Goal: Task Accomplishment & Management: Manage account settings

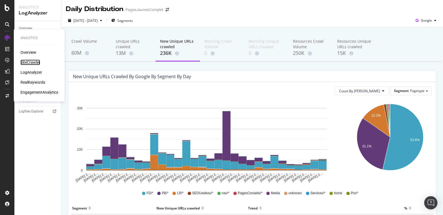
click at [30, 63] on div "SiteCrawler" at bounding box center [30, 62] width 20 height 6
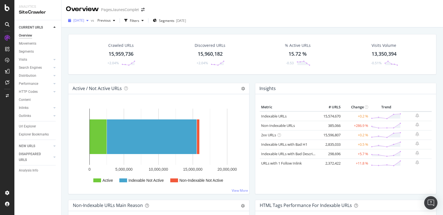
click at [84, 21] on span "[DATE]" at bounding box center [78, 20] width 11 height 5
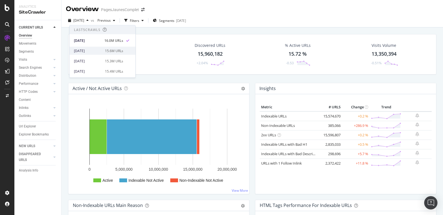
click at [89, 52] on div "[DATE]" at bounding box center [88, 50] width 28 height 5
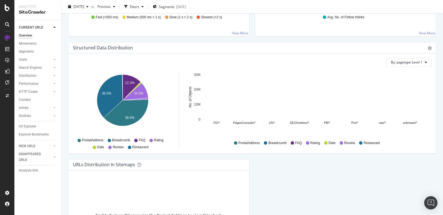
scroll to position [586, 0]
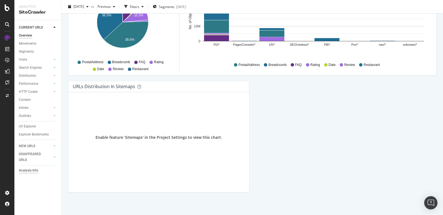
click at [26, 170] on div "Analysis Info" at bounding box center [28, 170] width 19 height 6
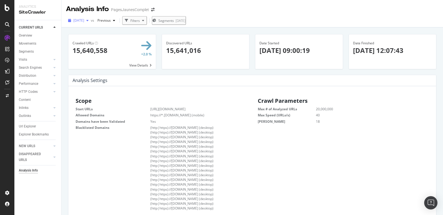
click at [84, 19] on span "[DATE]" at bounding box center [78, 20] width 11 height 5
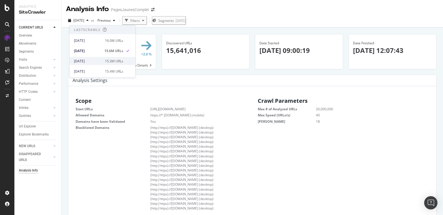
click at [87, 59] on div "[DATE]" at bounding box center [88, 60] width 28 height 5
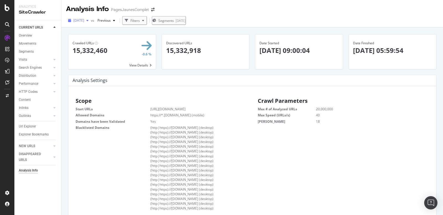
click at [91, 22] on div "button" at bounding box center [87, 20] width 7 height 3
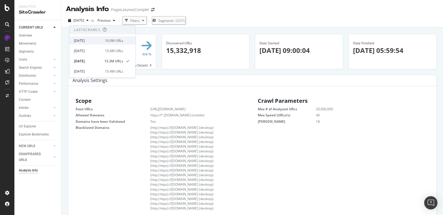
click at [86, 40] on div "[DATE]" at bounding box center [88, 40] width 28 height 5
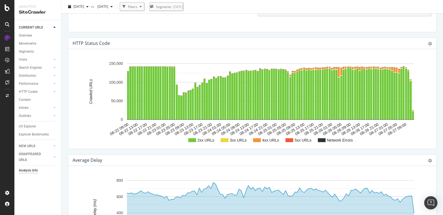
scroll to position [616, 0]
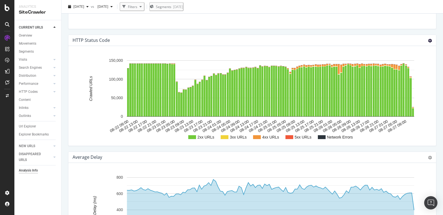
click at [430, 39] on icon at bounding box center [430, 41] width 4 height 4
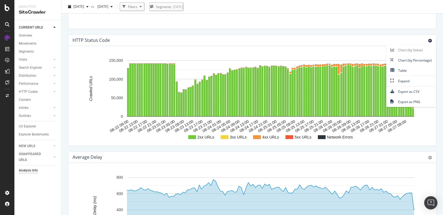
click at [359, 35] on div "HTTP Status Code Chart (by Value) Chart (by Percentage) Table Expand Export as …" at bounding box center [251, 40] width 367 height 11
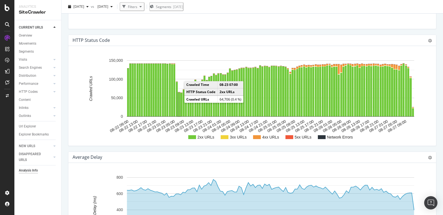
click at [178, 95] on rect "A chart." at bounding box center [179, 104] width 2 height 24
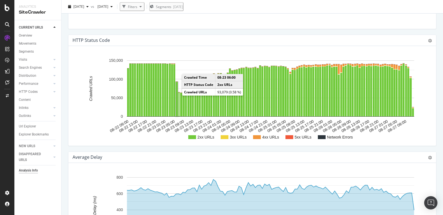
click at [176, 83] on rect "A chart." at bounding box center [177, 99] width 2 height 34
click at [176, 83] on rect "A chart." at bounding box center [176, 99] width 1 height 33
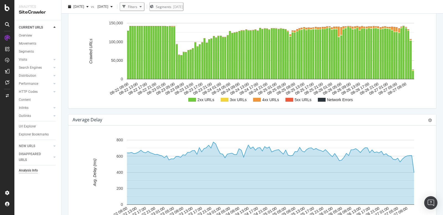
scroll to position [642, 0]
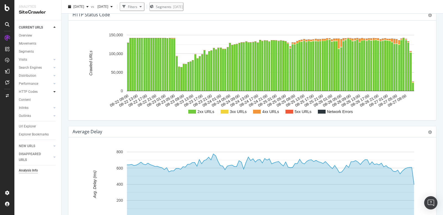
click at [55, 92] on icon at bounding box center [54, 91] width 2 height 3
click at [35, 99] on div "Top Charts" at bounding box center [29, 100] width 16 height 6
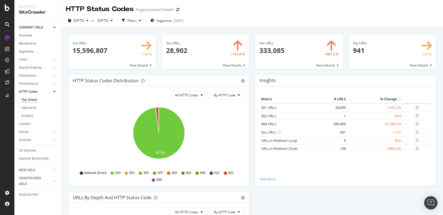
click at [406, 52] on span at bounding box center [392, 51] width 87 height 35
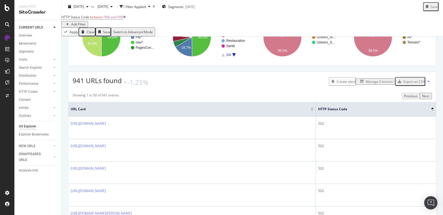
scroll to position [94, 0]
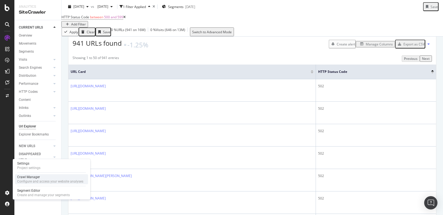
click at [35, 178] on div "Crawl Manager" at bounding box center [50, 177] width 66 height 4
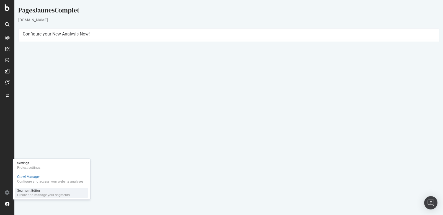
click at [34, 192] on div "Segment Editor" at bounding box center [43, 190] width 53 height 4
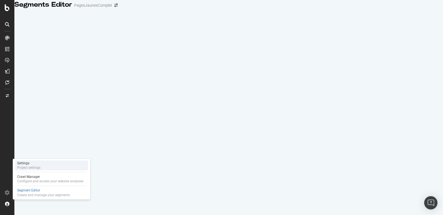
click at [32, 163] on div "Settings" at bounding box center [28, 163] width 23 height 4
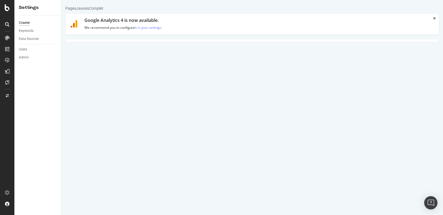
click at [102, 50] on link "Advanced Settings" at bounding box center [108, 46] width 43 height 15
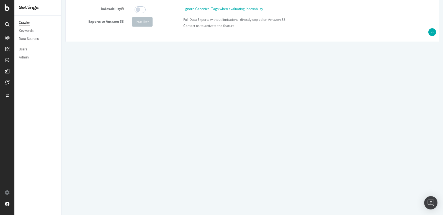
scroll to position [69, 0]
drag, startPoint x: 263, startPoint y: 90, endPoint x: 180, endPoint y: 89, distance: 83.0
click at [180, 89] on div "Mozilla/5.0 (compatible; botify; [URL][DOMAIN_NAME])" at bounding box center [308, 90] width 257 height 9
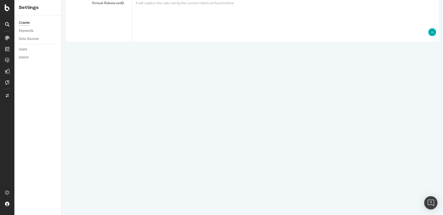
scroll to position [296, 0]
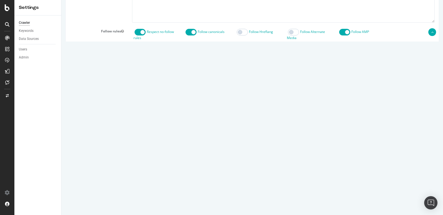
click at [238, 71] on input "pj@pagesjaunes.fr" at bounding box center [289, 70] width 149 height 9
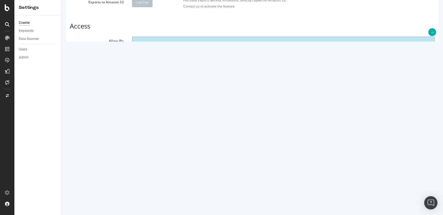
scroll to position [13, 0]
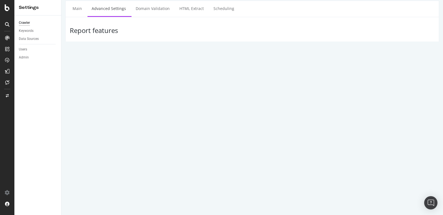
click at [225, 147] on input "Mozilla/5.0 (compatible; botify; [URL][DOMAIN_NAME])" at bounding box center [308, 146] width 251 height 9
select select
click at [202, 159] on input "Mozilla/5.0 Mobile (compatible; botify; [URL][DOMAIN_NAME])" at bounding box center [308, 159] width 251 height 9
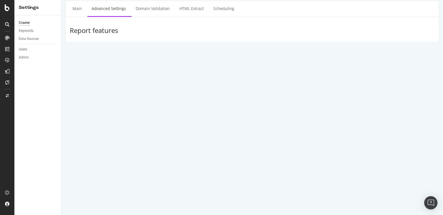
click at [202, 159] on input "Mozilla/5.0 Mobile (compatible; botify; [URL][DOMAIN_NAME])" at bounding box center [308, 159] width 251 height 9
select select
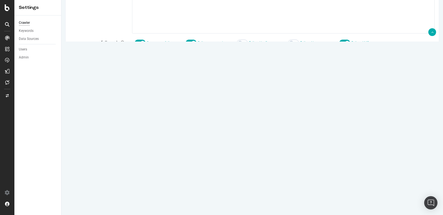
scroll to position [296, 0]
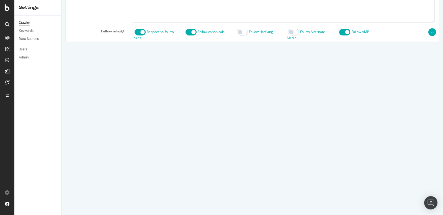
click at [234, 68] on input "pj@pagesjaunes.fr" at bounding box center [289, 70] width 149 height 9
click at [141, 69] on input "From" at bounding box center [167, 70] width 71 height 9
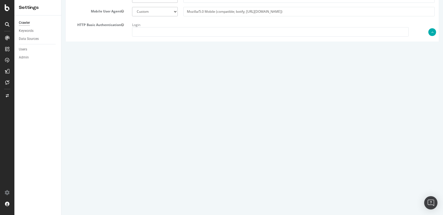
scroll to position [0, 0]
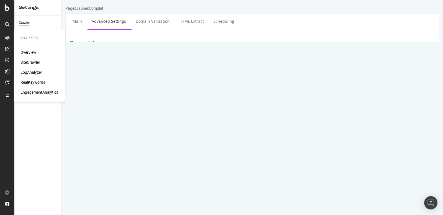
click at [26, 62] on div "SiteCrawler" at bounding box center [30, 62] width 20 height 6
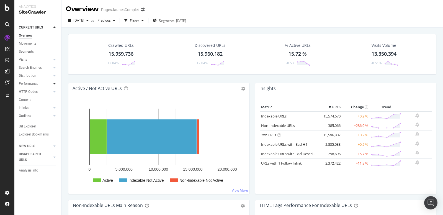
click at [54, 83] on icon at bounding box center [54, 83] width 2 height 3
click at [55, 115] on icon at bounding box center [54, 115] width 2 height 3
click at [54, 82] on icon at bounding box center [54, 83] width 2 height 3
click at [55, 59] on icon at bounding box center [54, 59] width 2 height 3
click at [53, 75] on div at bounding box center [55, 76] width 6 height 6
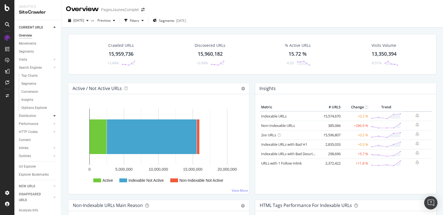
click at [54, 115] on icon at bounding box center [54, 115] width 2 height 3
click at [37, 203] on div "Analysis Info" at bounding box center [28, 202] width 19 height 6
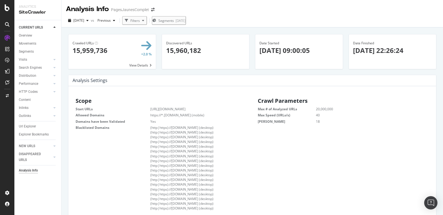
drag, startPoint x: 259, startPoint y: 49, endPoint x: 324, endPoint y: 48, distance: 65.6
click at [324, 48] on p "[DATE] 09:00:05" at bounding box center [298, 50] width 79 height 9
drag, startPoint x: 352, startPoint y: 50, endPoint x: 414, endPoint y: 50, distance: 62.2
click at [414, 50] on div "Date Finished 2025-08-27 22:26:24" at bounding box center [392, 47] width 87 height 27
click at [390, 50] on p "[DATE] 22:26:24" at bounding box center [392, 50] width 79 height 9
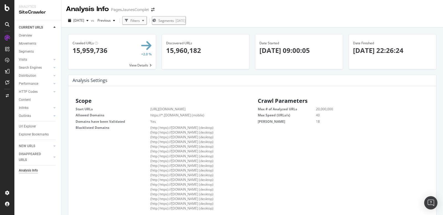
drag, startPoint x: 389, startPoint y: 50, endPoint x: 414, endPoint y: 50, distance: 25.2
click at [414, 50] on p "[DATE] 22:26:24" at bounding box center [392, 50] width 79 height 9
click at [84, 21] on span "[DATE]" at bounding box center [78, 20] width 11 height 5
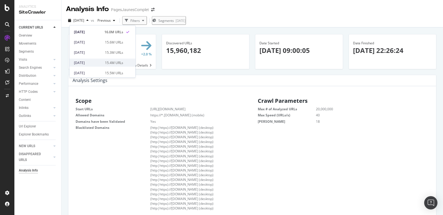
click at [84, 61] on div "[DATE]" at bounding box center [88, 62] width 28 height 5
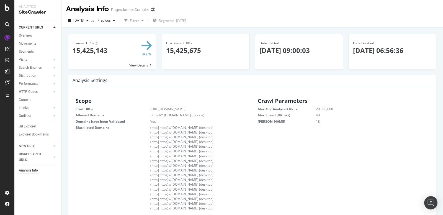
scroll to position [88, 173]
drag, startPoint x: 389, startPoint y: 50, endPoint x: 420, endPoint y: 49, distance: 31.8
click at [420, 49] on p "[DATE] 06:56:36" at bounding box center [392, 50] width 79 height 9
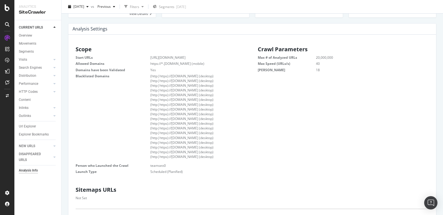
scroll to position [0, 0]
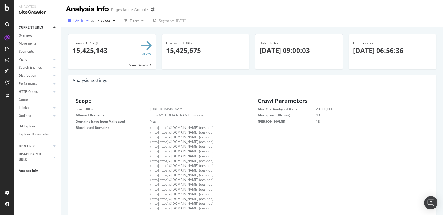
click at [91, 22] on div "button" at bounding box center [87, 20] width 7 height 3
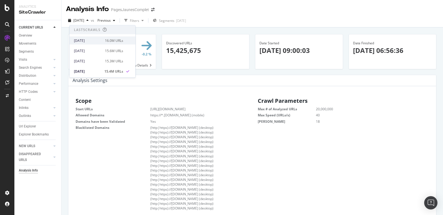
click at [90, 40] on div "[DATE]" at bounding box center [88, 40] width 28 height 5
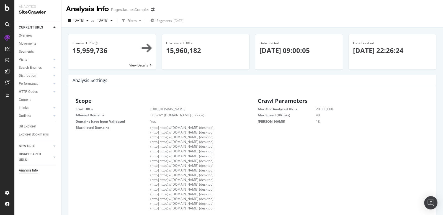
click at [143, 65] on span at bounding box center [111, 51] width 87 height 35
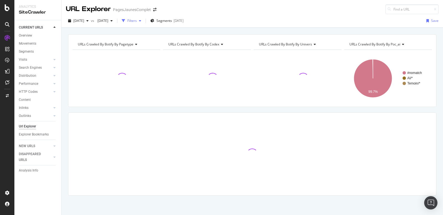
click at [137, 22] on div "Filters" at bounding box center [131, 20] width 9 height 5
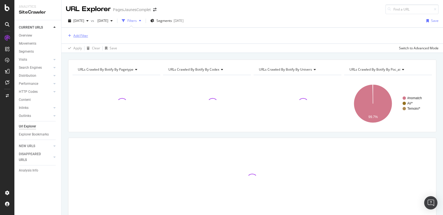
click at [77, 36] on div "Add Filter" at bounding box center [80, 35] width 15 height 5
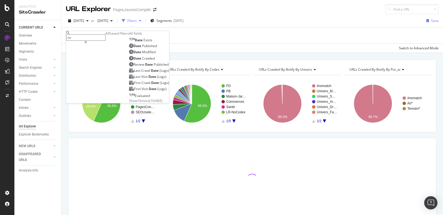
type input "d"
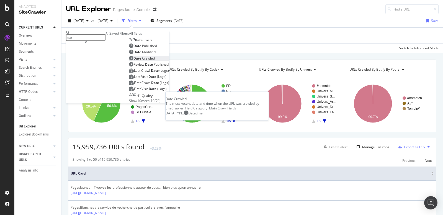
type input "dat"
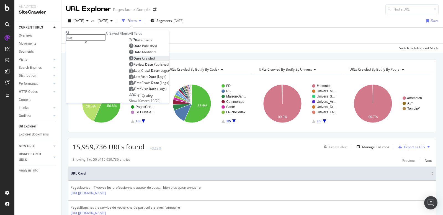
click at [142, 61] on span "Crawled" at bounding box center [148, 58] width 13 height 5
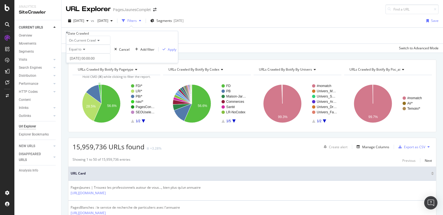
click at [90, 43] on span "On Current Crawl" at bounding box center [82, 40] width 27 height 5
click at [110, 45] on div "On Current Crawl" at bounding box center [88, 40] width 44 height 9
click at [85, 51] on icon at bounding box center [83, 49] width 4 height 3
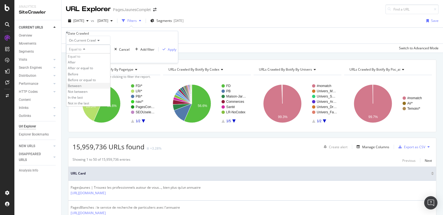
click at [81, 88] on span "Between" at bounding box center [75, 85] width 14 height 5
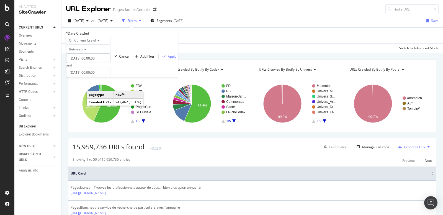
click at [87, 63] on input "[DATE] 00:00:00" at bounding box center [88, 57] width 44 height 9
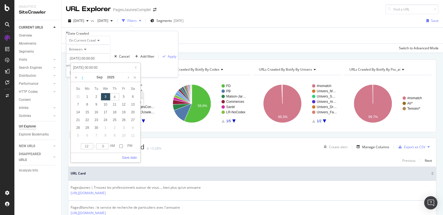
click at [82, 75] on link at bounding box center [82, 76] width 4 height 9
click at [130, 119] on div "23" at bounding box center [132, 119] width 9 height 7
type input "[DATE] 00:00:00"
click at [88, 145] on input "12" at bounding box center [87, 146] width 12 height 6
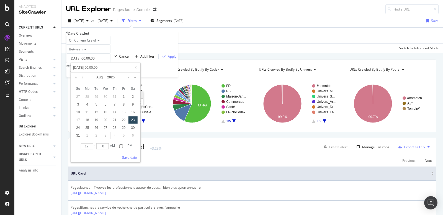
type input "[DATE] 01:00:00"
type input "1"
type input "[DATE] 02:00:00"
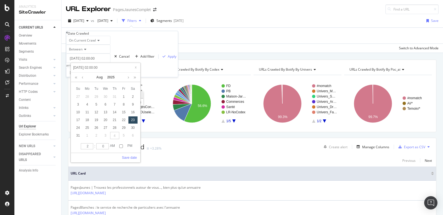
type input "2"
click at [92, 144] on input "2" at bounding box center [87, 146] width 12 height 6
type input "[DATE] 03:00:00"
type input "3"
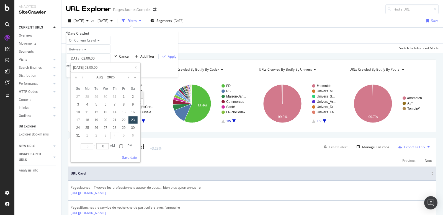
click at [92, 144] on input "3" at bounding box center [87, 146] width 12 height 6
type input "[DATE] 04:00:00"
type input "4"
click at [92, 144] on input "4" at bounding box center [87, 146] width 12 height 6
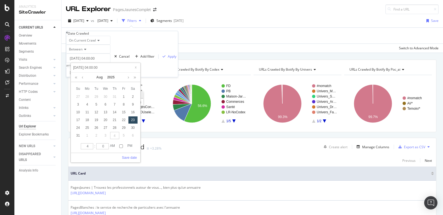
type input "[DATE] 05:00:00"
type input "5"
click at [92, 144] on input "5" at bounding box center [87, 146] width 12 height 6
type input "[DATE] 06:00:00"
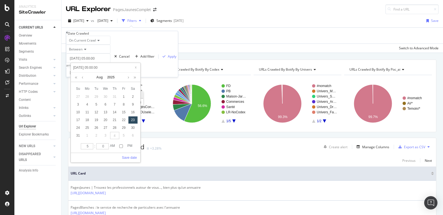
type input "[DATE] 06:00:00"
type input "6"
click at [92, 144] on input "6" at bounding box center [87, 146] width 12 height 6
click at [130, 156] on link "Save date" at bounding box center [129, 157] width 15 height 5
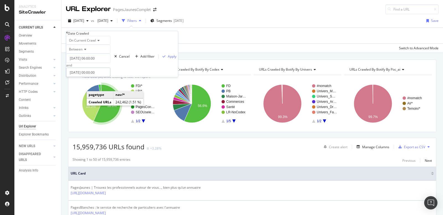
click at [87, 77] on input "[DATE] 00:00:00" at bounding box center [88, 71] width 44 height 9
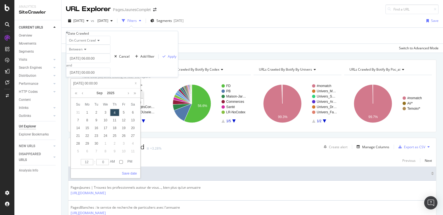
click at [185, 46] on div "Apply Clear Save Switch to Advanced Mode" at bounding box center [251, 47] width 381 height 9
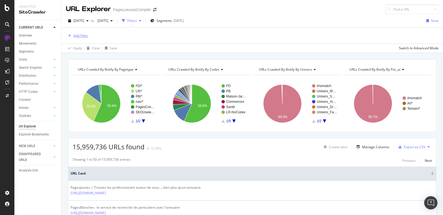
click at [82, 35] on div "Add Filter" at bounding box center [80, 35] width 15 height 5
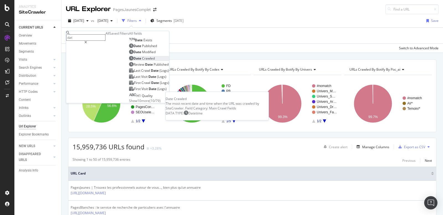
click at [133, 61] on span "Date" at bounding box center [137, 58] width 9 height 5
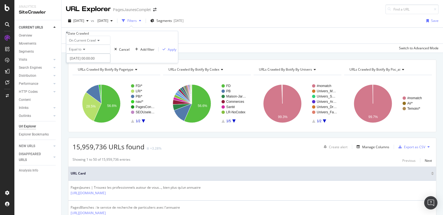
click at [90, 63] on input "[DATE] 00:00:00" at bounding box center [88, 57] width 44 height 9
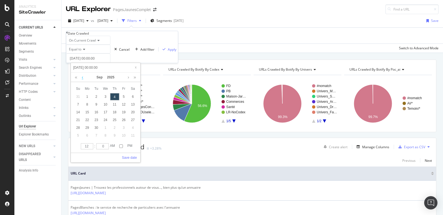
click at [81, 78] on link at bounding box center [82, 76] width 4 height 9
click at [133, 120] on div "23" at bounding box center [132, 119] width 9 height 7
type input "[DATE] 00:00:00"
type input "[DATE] 11:00:00"
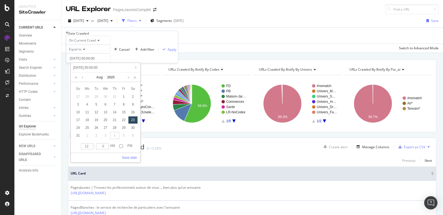
type input "[DATE] 11:00:00"
type input "11"
click at [89, 146] on input "11" at bounding box center [87, 146] width 12 height 6
type input "[DATE] 10:00:00"
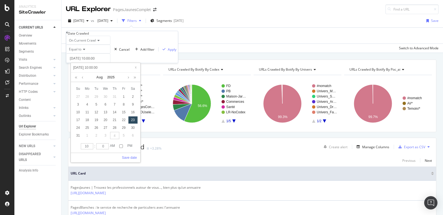
type input "10"
click at [90, 147] on input "10" at bounding box center [87, 146] width 12 height 6
type input "[DATE] 09:00:00"
type input "9"
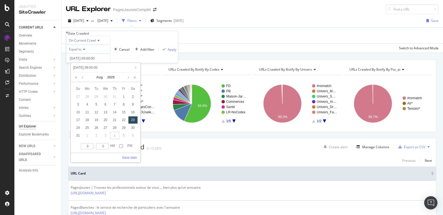
click at [90, 147] on input "9" at bounding box center [87, 146] width 12 height 6
type input "[DATE] 08:00:00"
type input "8"
click at [90, 147] on input "8" at bounding box center [87, 146] width 12 height 6
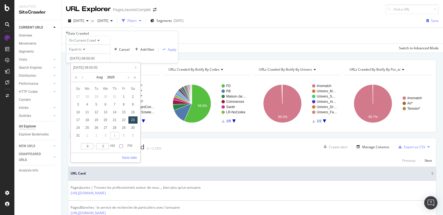
type input "[DATE] 07:00:00"
type input "7"
click at [90, 147] on input "7" at bounding box center [87, 146] width 12 height 6
type input "[DATE] 06:00:00"
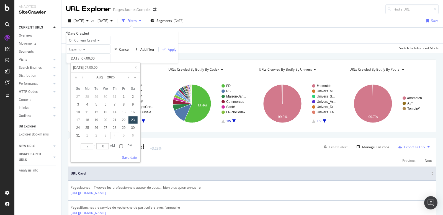
type input "[DATE] 06:00:00"
type input "6"
click at [90, 147] on input "6" at bounding box center [87, 146] width 12 height 6
click at [132, 157] on link "Save date" at bounding box center [129, 157] width 15 height 5
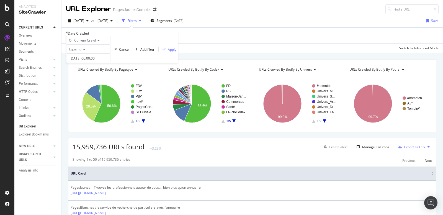
click at [80, 51] on span "Equal to" at bounding box center [75, 49] width 12 height 5
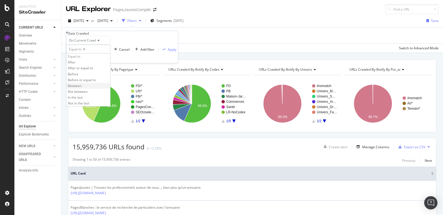
click at [80, 88] on span "Between" at bounding box center [75, 85] width 14 height 5
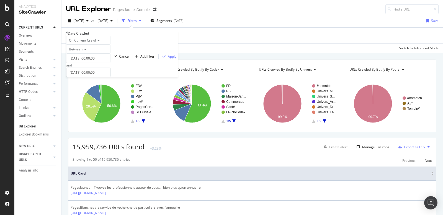
click at [88, 77] on input "[DATE] 00:00:00" at bounding box center [88, 71] width 44 height 9
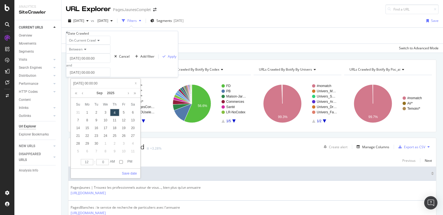
click at [88, 82] on input "[DATE] 00:00:00" at bounding box center [105, 83] width 66 height 6
type input "[DATE] 00:00:00"
type input "[DATE] 07:00:00"
click at [94, 63] on input "[DATE] 00:00:00" at bounding box center [88, 57] width 44 height 9
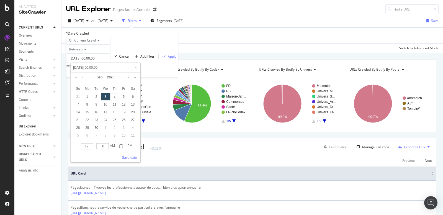
click at [94, 68] on input "[DATE] 00:00:00" at bounding box center [105, 67] width 66 height 6
type input "[DATE] 06:00:00"
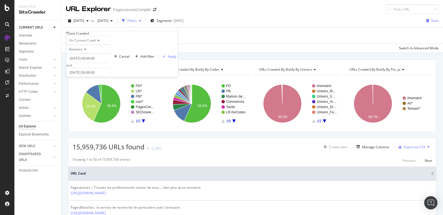
click at [110, 45] on div "On Current Crawl" at bounding box center [88, 40] width 44 height 9
click at [168, 59] on div "Apply" at bounding box center [172, 56] width 9 height 5
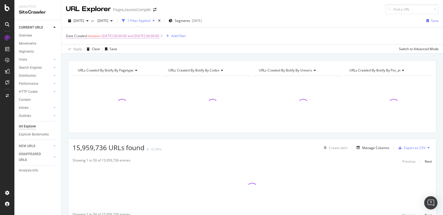
click at [155, 35] on span "[DATE] 00:00:00 and [DATE] 00:00:00" at bounding box center [130, 36] width 57 height 8
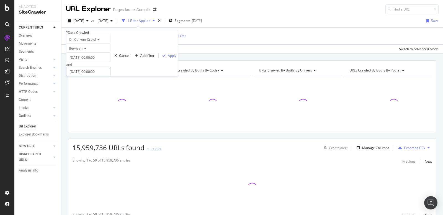
click at [92, 76] on input "[DATE] 00:00:00" at bounding box center [88, 71] width 44 height 9
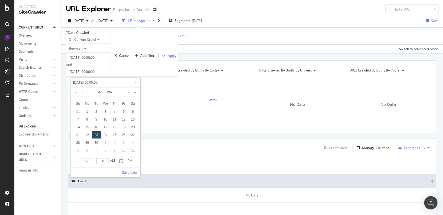
click at [94, 82] on input "[DATE] 00:00:00" at bounding box center [105, 82] width 66 height 6
type input "[DATE] 07:00:00"
click at [110, 53] on div "Between" at bounding box center [88, 48] width 44 height 9
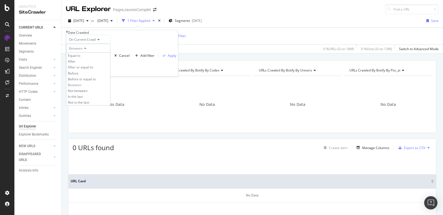
click at [120, 41] on div "On Current Crawl Between Equal to After After or equal to Before Before or equa…" at bounding box center [122, 55] width 112 height 41
click at [95, 76] on input "[DATE] 00:00:00" at bounding box center [88, 71] width 44 height 9
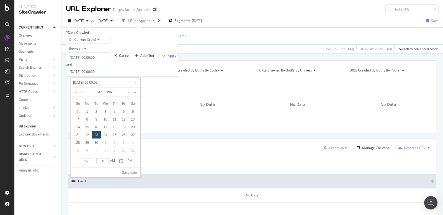
type input "[DATE] 11:00:00"
type input "11"
click at [91, 161] on input "11" at bounding box center [87, 161] width 12 height 6
type input "[DATE] 10:00:00"
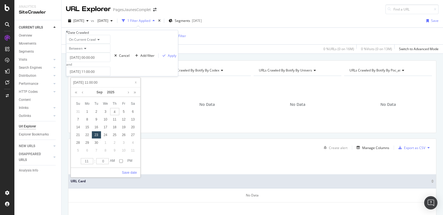
type input "[DATE] 10:00:00"
type input "10"
click at [91, 161] on input "10" at bounding box center [87, 161] width 12 height 6
type input "[DATE] 09:00:00"
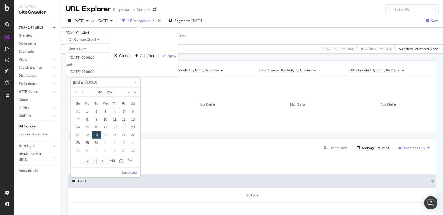
type input "9"
click at [91, 161] on input "9" at bounding box center [87, 161] width 12 height 6
type input "[DATE] 08:00:00"
type input "8"
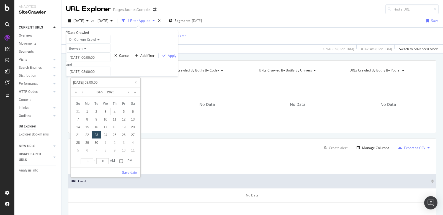
click at [91, 161] on input "8" at bounding box center [87, 161] width 12 height 6
type input "[DATE] 07:00:00"
type input "7"
click at [91, 161] on input "7" at bounding box center [87, 161] width 12 height 6
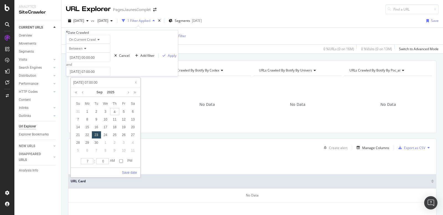
type input "[DATE] 06:00:00"
type input "6"
click at [91, 161] on input "6" at bounding box center [87, 161] width 12 height 6
type input "[DATE] 07:00:00"
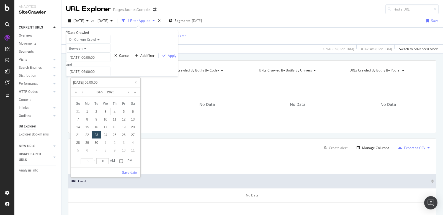
type input "[DATE] 07:00:00"
type input "7"
click at [91, 159] on input "7" at bounding box center [87, 161] width 12 height 6
click at [134, 173] on link "Save date" at bounding box center [129, 172] width 15 height 5
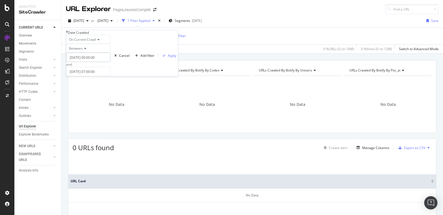
click at [108, 62] on input "[DATE] 00:00:00" at bounding box center [88, 57] width 44 height 9
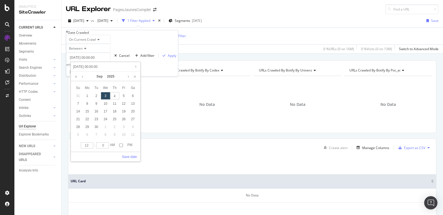
type input "[DATE] 11:00:00"
type input "11"
click at [91, 146] on input "11" at bounding box center [87, 145] width 12 height 6
type input "[DATE] 10:00:00"
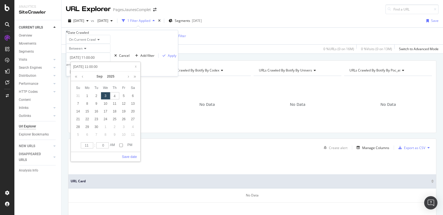
type input "[DATE] 10:00:00"
type input "10"
click at [91, 146] on input "10" at bounding box center [87, 145] width 12 height 6
type input "[DATE] 09:00:00"
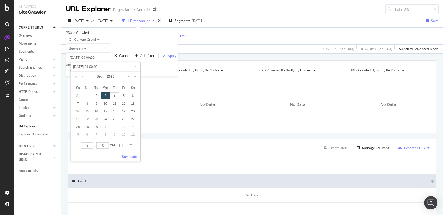
type input "9"
click at [91, 146] on input "9" at bounding box center [87, 145] width 12 height 6
type input "[DATE] 08:00:00"
type input "8"
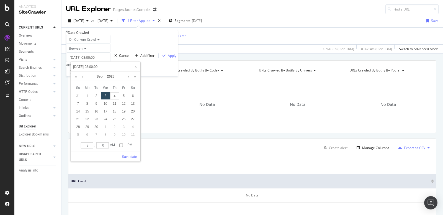
click at [91, 146] on input "8" at bounding box center [87, 145] width 12 height 6
type input "[DATE] 07:00:00"
type input "7"
click at [91, 146] on input "7" at bounding box center [87, 145] width 12 height 6
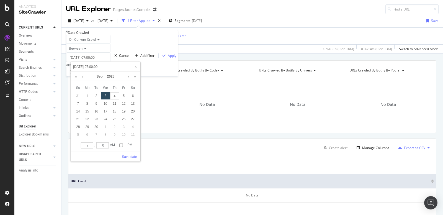
type input "[DATE] 06:00:00"
type input "6"
click at [91, 146] on input "6" at bounding box center [87, 145] width 12 height 6
click at [130, 156] on link "Save date" at bounding box center [129, 156] width 15 height 5
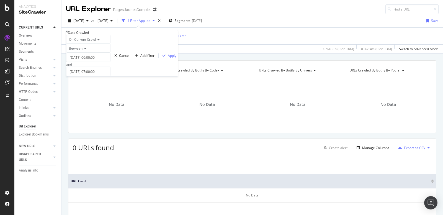
click at [168, 58] on div "Apply" at bounding box center [172, 55] width 9 height 5
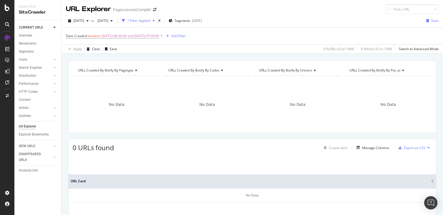
scroll to position [25, 0]
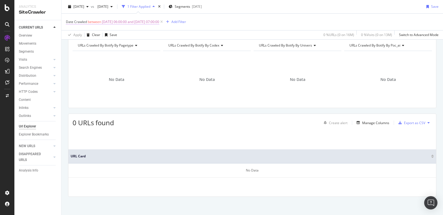
click at [114, 22] on span "[DATE] 06:00:00 and [DATE] 07:00:00" at bounding box center [130, 22] width 57 height 8
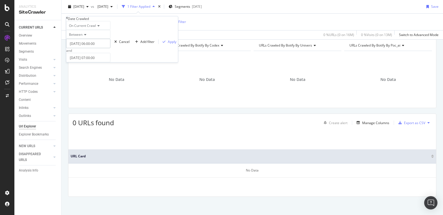
click at [92, 48] on input "[DATE] 06:00:00" at bounding box center [88, 43] width 44 height 9
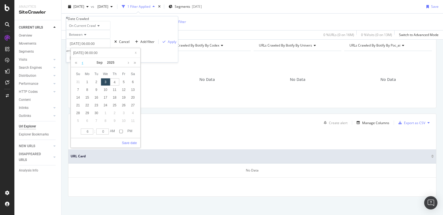
click at [81, 61] on link at bounding box center [82, 62] width 4 height 9
click at [134, 106] on div "23" at bounding box center [132, 105] width 9 height 7
type input "[DATE] 06:00:00"
click at [125, 141] on link "Save date" at bounding box center [129, 142] width 15 height 5
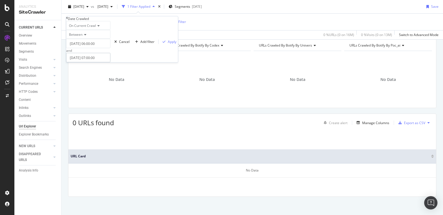
click at [84, 62] on input "[DATE] 07:00:00" at bounding box center [88, 57] width 44 height 9
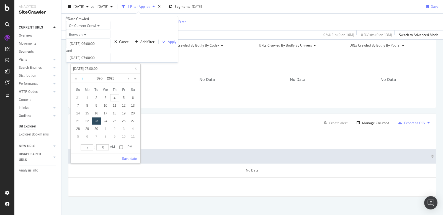
click at [82, 77] on link at bounding box center [82, 78] width 4 height 9
click at [133, 159] on link "Save date" at bounding box center [129, 158] width 15 height 5
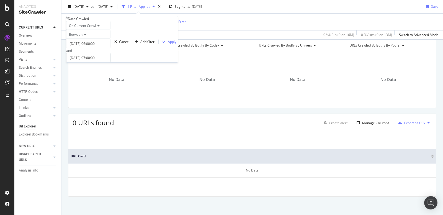
click at [83, 62] on input "[DATE] 07:00:00" at bounding box center [88, 57] width 44 height 9
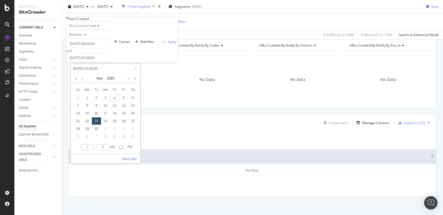
click at [82, 77] on link at bounding box center [82, 78] width 4 height 9
click at [133, 121] on div "23" at bounding box center [132, 120] width 9 height 7
type input "[DATE] 07:00:00"
click at [132, 157] on link "Save date" at bounding box center [129, 158] width 15 height 5
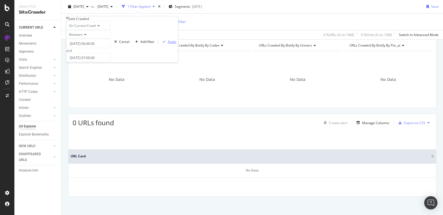
click at [168, 44] on div "Apply" at bounding box center [172, 41] width 9 height 5
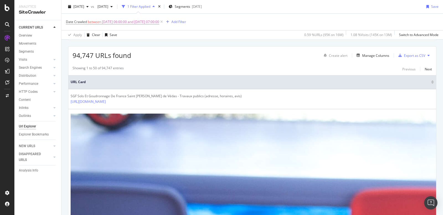
scroll to position [88, 0]
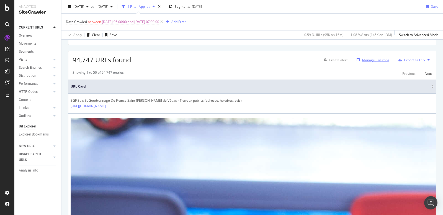
click at [381, 59] on div "Manage Columns" at bounding box center [375, 60] width 27 height 5
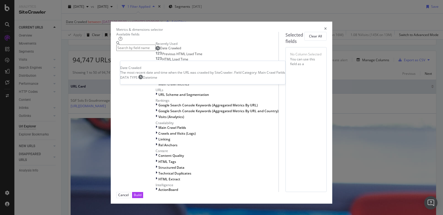
click at [160, 50] on span "Date Crawled" at bounding box center [170, 48] width 21 height 5
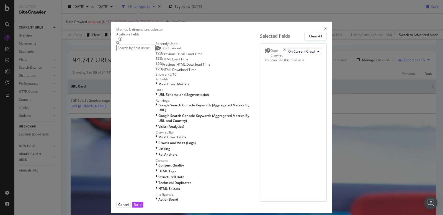
click at [122, 50] on input "modal" at bounding box center [135, 48] width 39 height 6
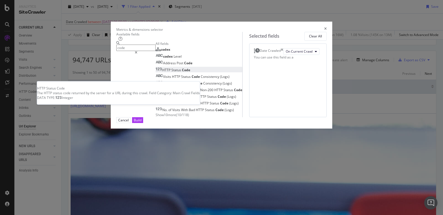
click at [171, 72] on span "Status" at bounding box center [176, 69] width 11 height 5
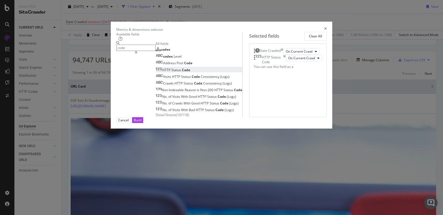
click at [123, 51] on input "code" at bounding box center [135, 48] width 39 height 6
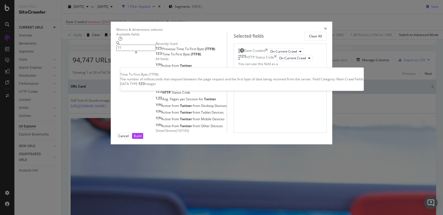
type input "TT"
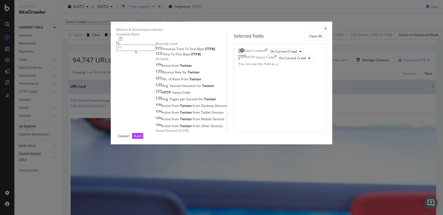
click at [171, 56] on span "To" at bounding box center [173, 54] width 5 height 5
click at [141, 138] on div "Build" at bounding box center [138, 135] width 8 height 5
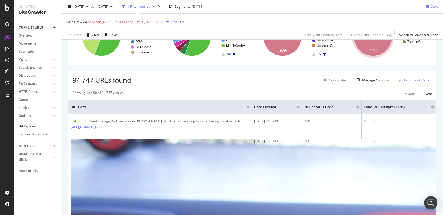
scroll to position [41, 0]
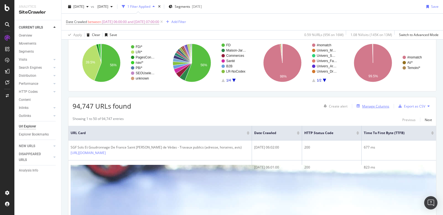
click at [375, 104] on div "Manage Columns" at bounding box center [375, 106] width 27 height 5
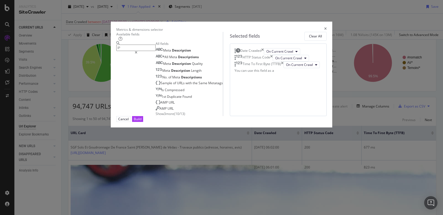
type input "IP"
click at [326, 27] on icon "times" at bounding box center [325, 29] width 2 height 5
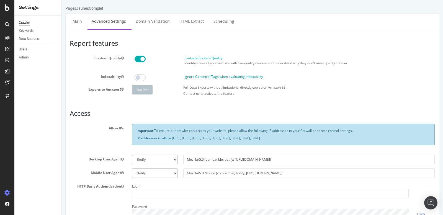
click at [186, 137] on p "IP addresses to allow: [URL], [URL], [URL], [URL], [URL], [URL], [URL], [URL], …" at bounding box center [282, 138] width 293 height 5
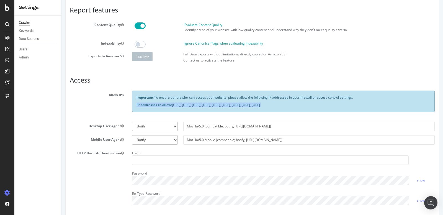
scroll to position [33, 0]
copy p "IP addresses to allow: [URL], [URL], [URL], [URL], [URL], [URL], [URL], [URL], …"
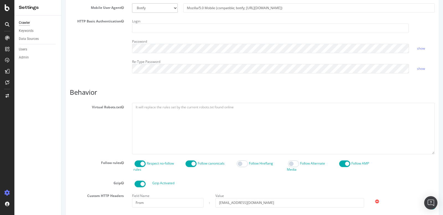
scroll to position [0, 0]
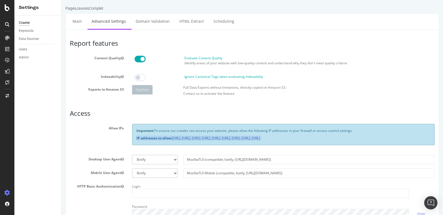
click at [224, 137] on p "IP addresses to allow: [URL], [URL], [URL], [URL], [URL], [URL], [URL], [URL], …" at bounding box center [282, 138] width 293 height 5
click at [156, 22] on link "Domain Validation" at bounding box center [152, 21] width 42 height 15
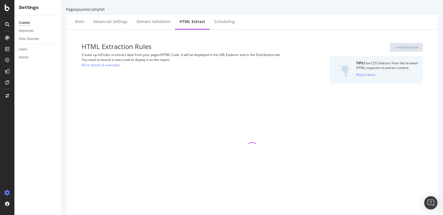
select select "i"
select select "count"
select select "exist"
select select "i"
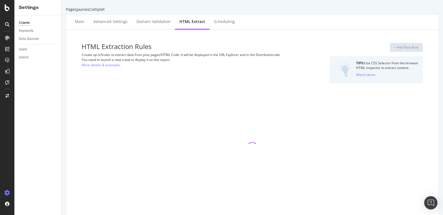
select select "i"
select select "exist"
select select "i"
select select "exist"
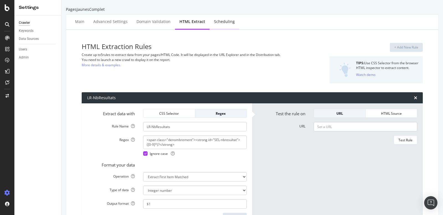
click at [222, 23] on div "Scheduling" at bounding box center [224, 22] width 21 height 6
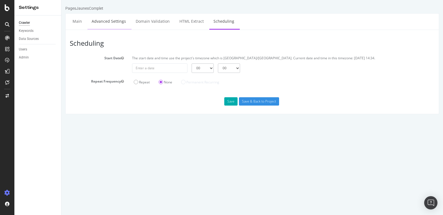
click at [116, 23] on link "Advanced Settings" at bounding box center [108, 21] width 43 height 15
